Goal: Communication & Community: Answer question/provide support

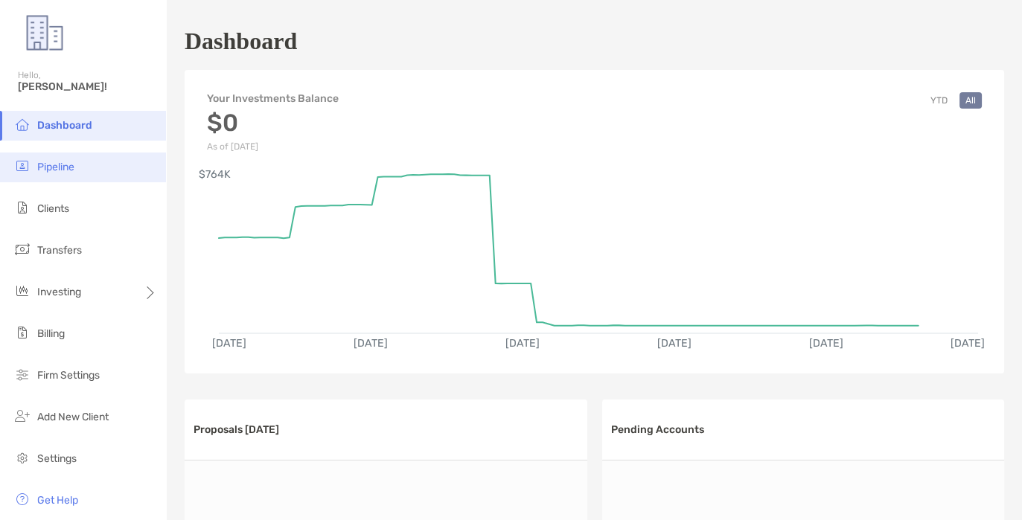
click at [78, 168] on li "Pipeline" at bounding box center [83, 168] width 166 height 30
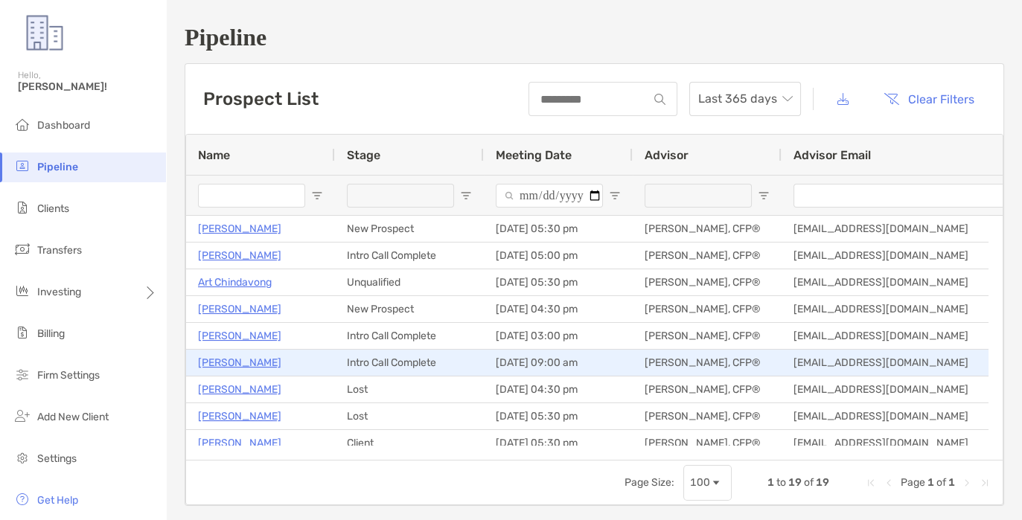
click at [223, 360] on p "TJ Martin" at bounding box center [239, 363] width 83 height 19
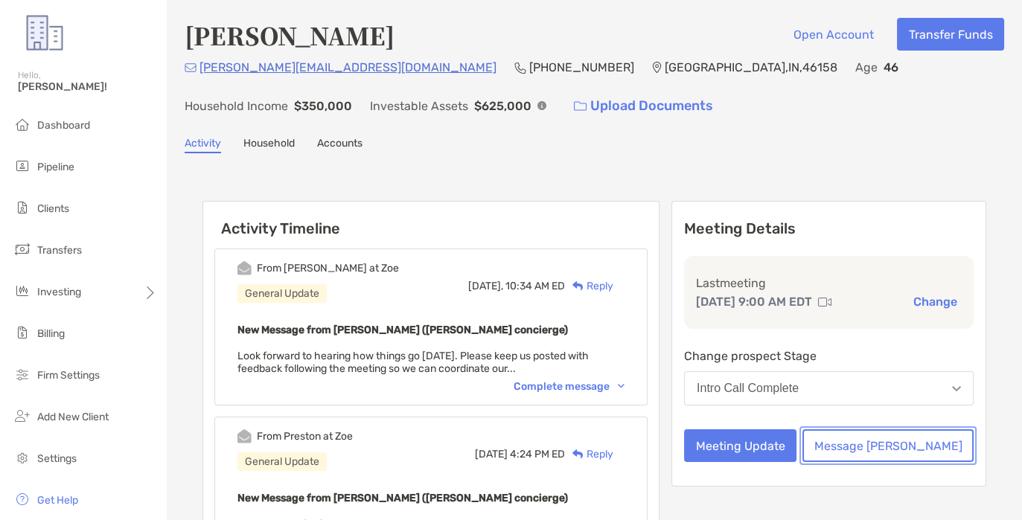
click at [904, 447] on button "Message [PERSON_NAME]" at bounding box center [887, 445] width 171 height 33
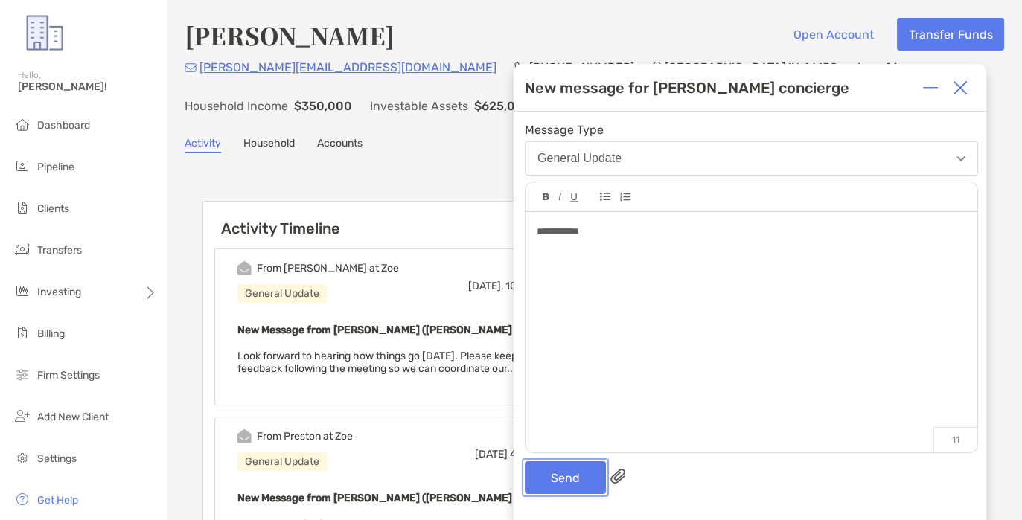
click at [572, 473] on button "Send" at bounding box center [565, 477] width 81 height 33
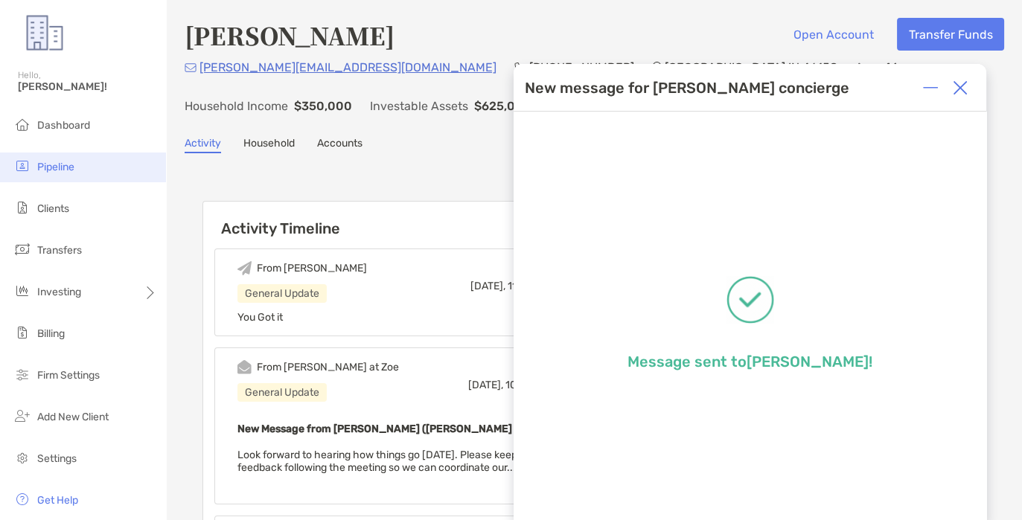
click at [42, 159] on li "Pipeline" at bounding box center [83, 168] width 166 height 30
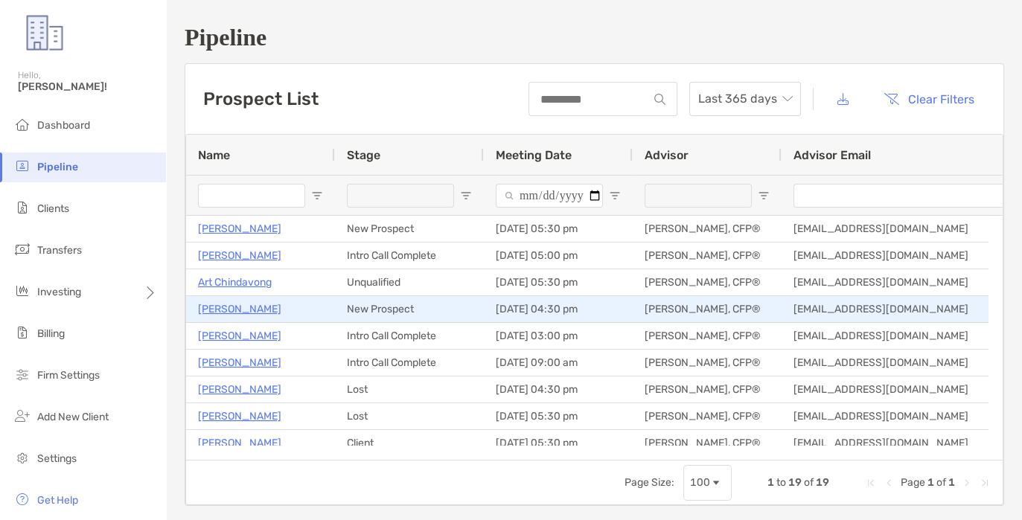
click at [226, 305] on p "[PERSON_NAME]" at bounding box center [239, 309] width 83 height 19
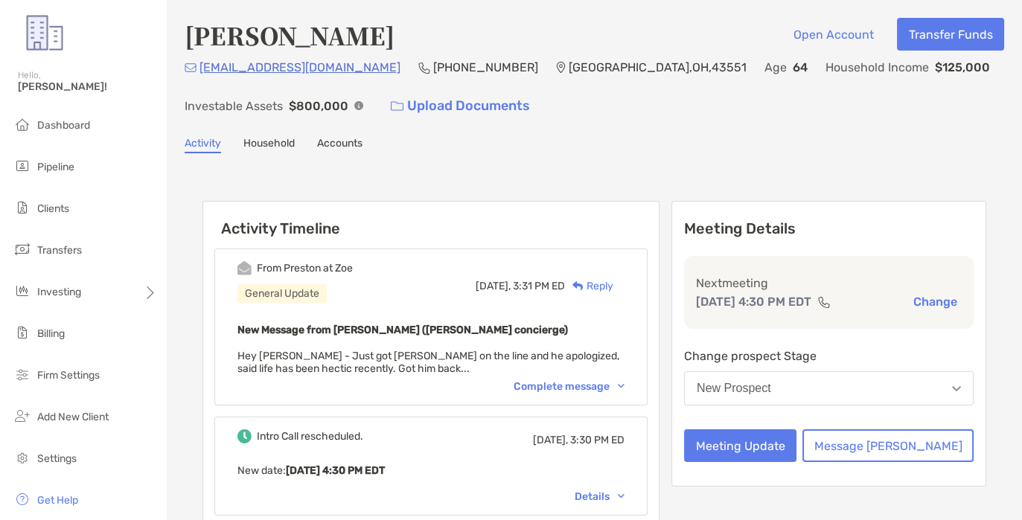
scroll to position [93, 0]
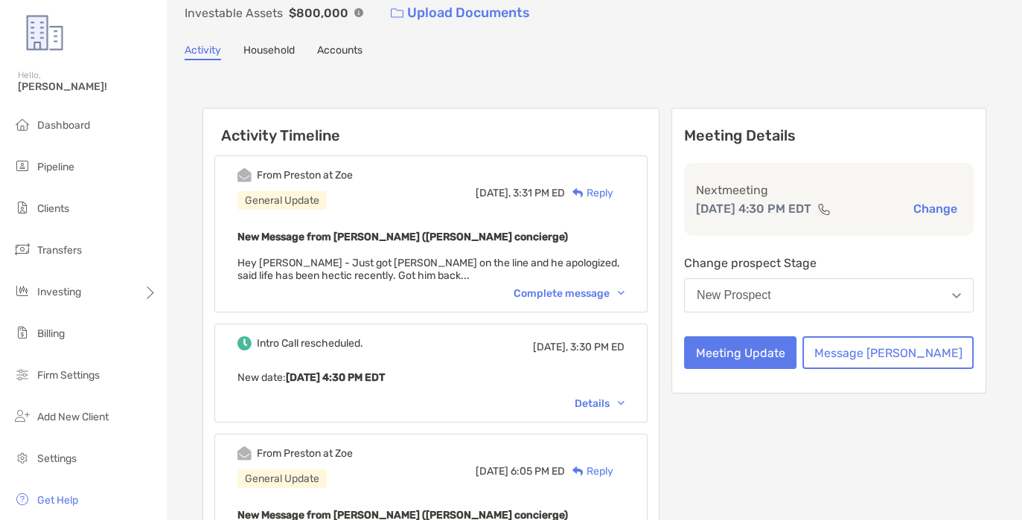
click at [581, 287] on div "Complete message" at bounding box center [569, 293] width 111 height 13
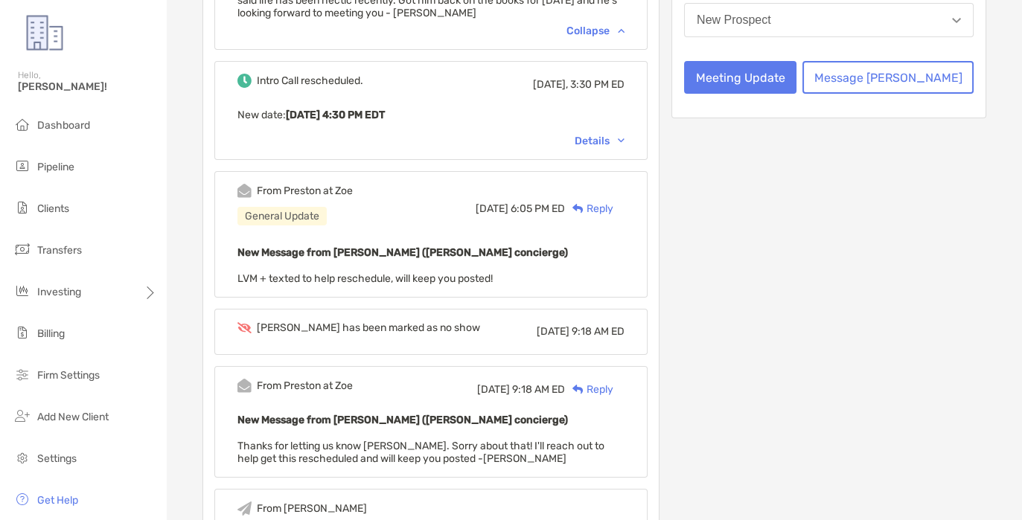
scroll to position [372, 0]
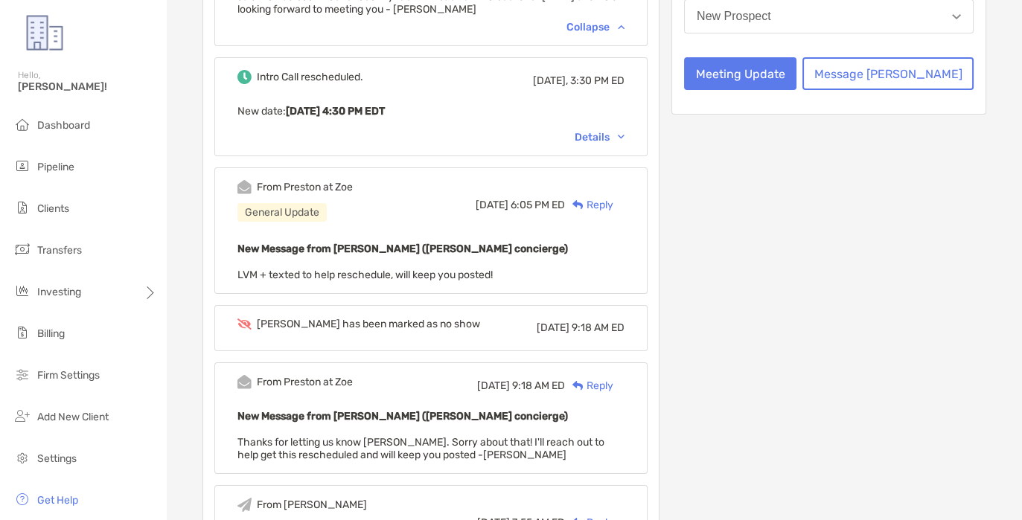
click at [610, 135] on div "Details" at bounding box center [600, 137] width 50 height 13
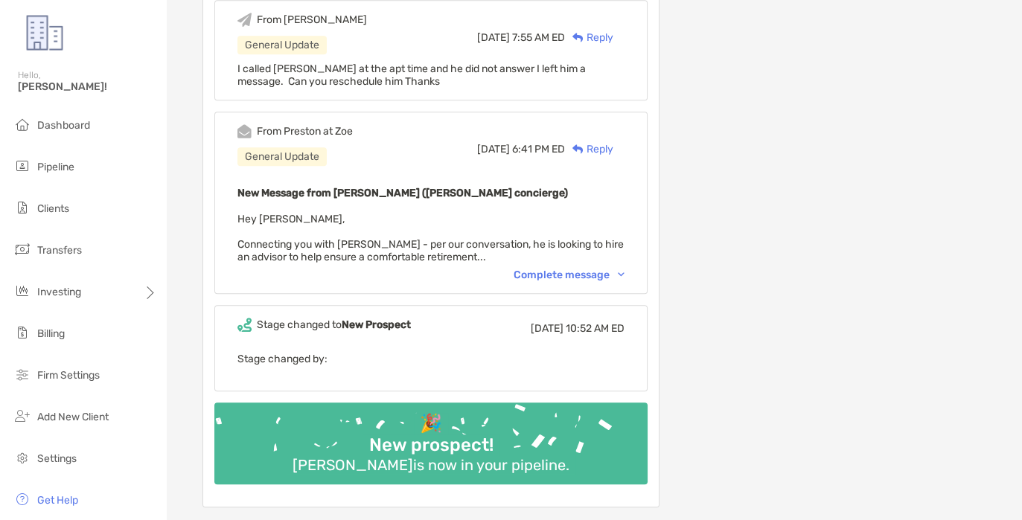
scroll to position [930, 0]
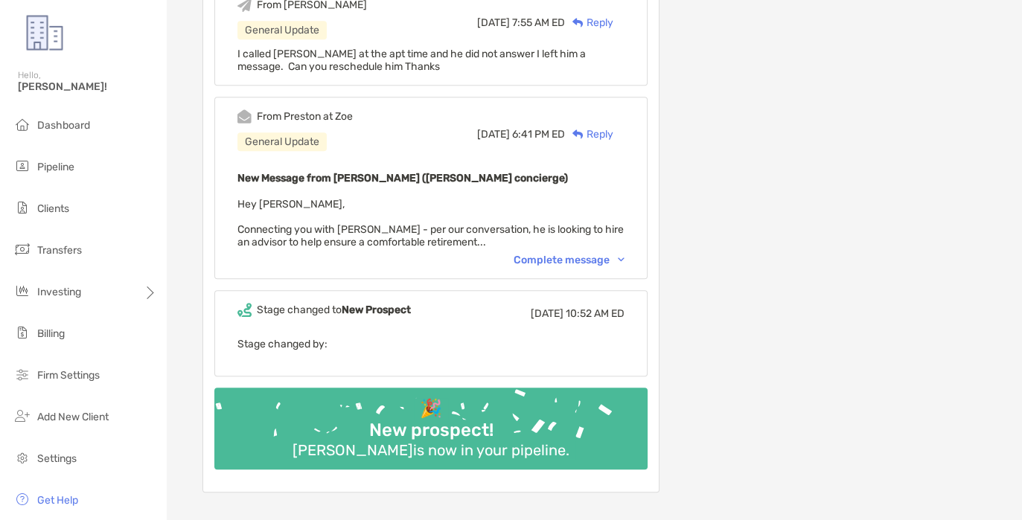
click at [575, 254] on div "Complete message" at bounding box center [569, 260] width 111 height 13
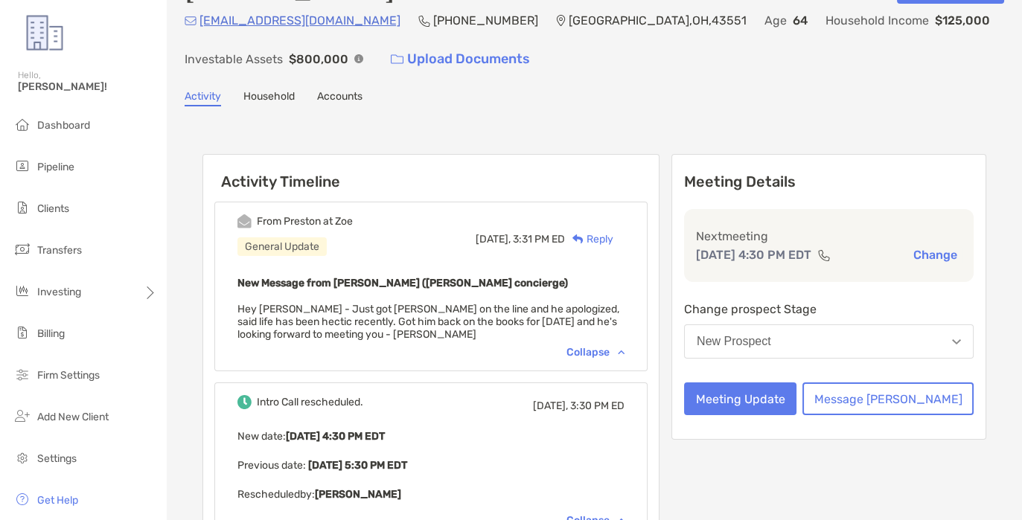
scroll to position [0, 0]
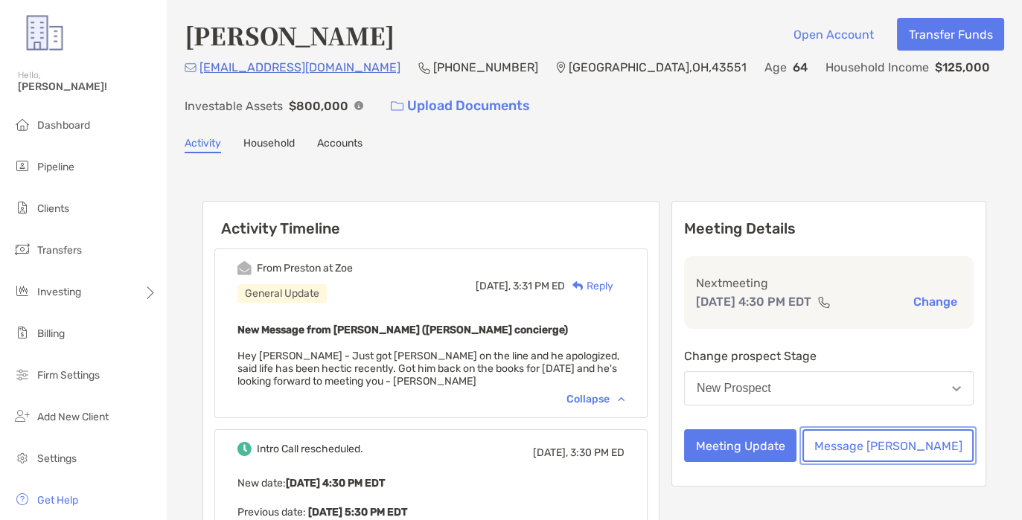
click at [906, 445] on button "Message Zoe" at bounding box center [887, 445] width 171 height 33
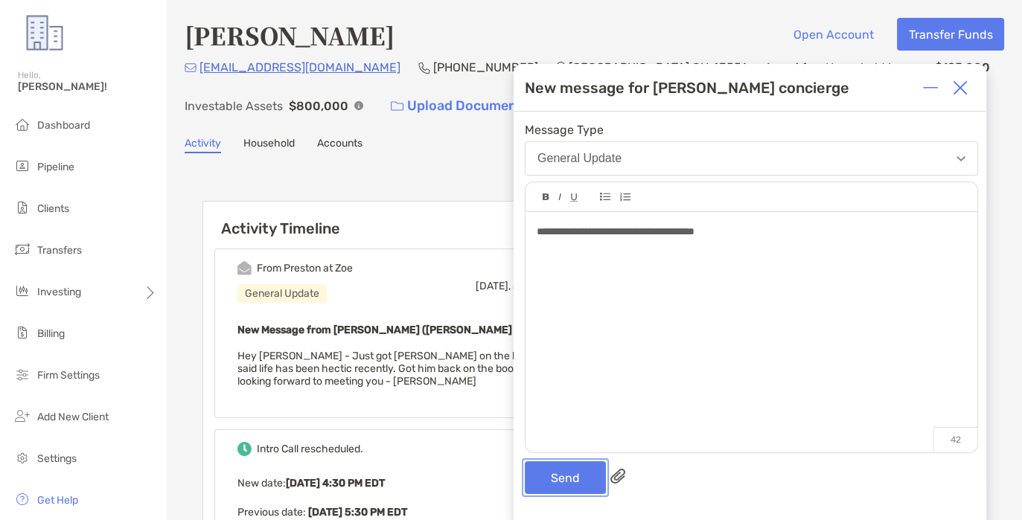
click at [563, 481] on button "Send" at bounding box center [565, 477] width 81 height 33
